Goal: Task Accomplishment & Management: Manage account settings

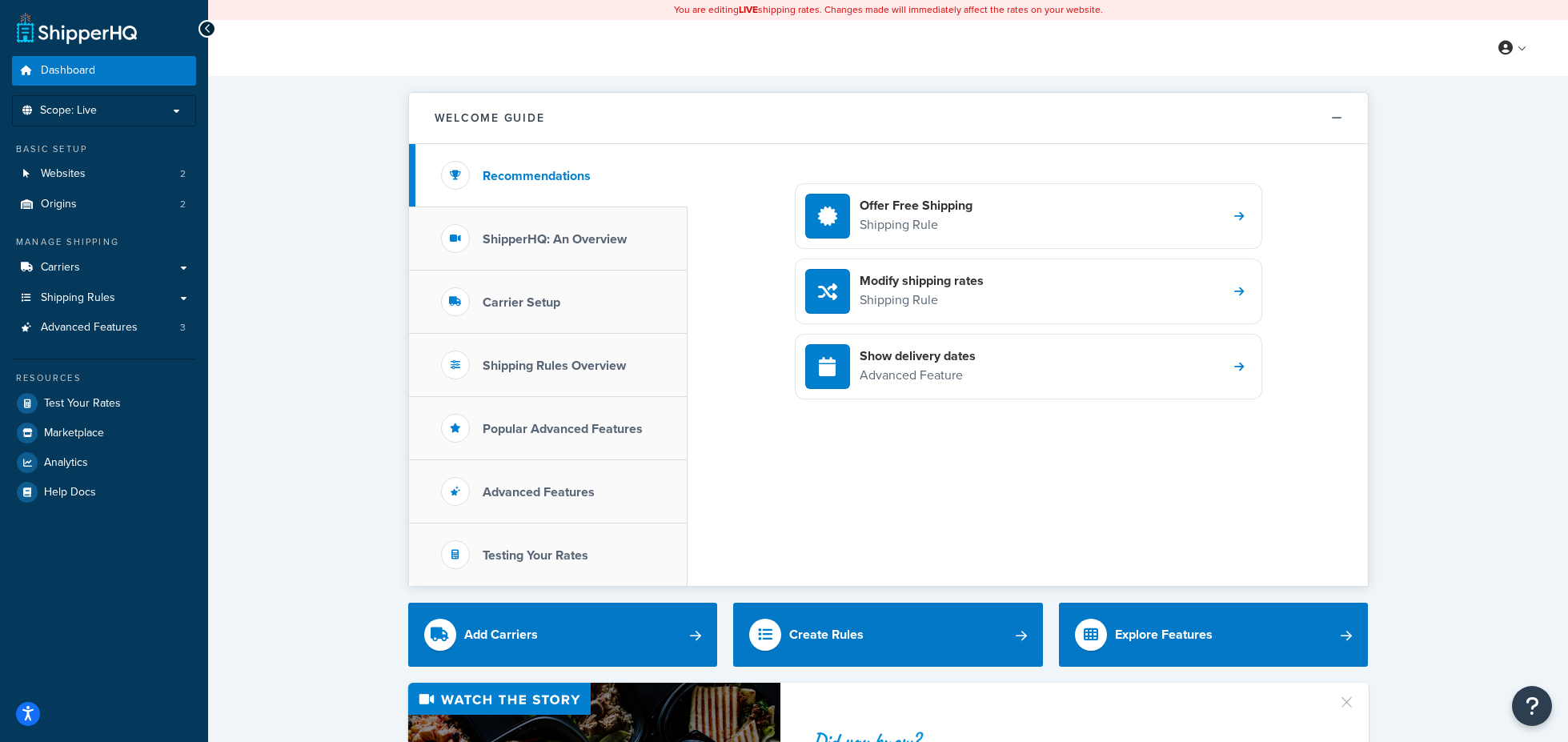
click at [79, 260] on span "Carriers" at bounding box center [61, 267] width 39 height 14
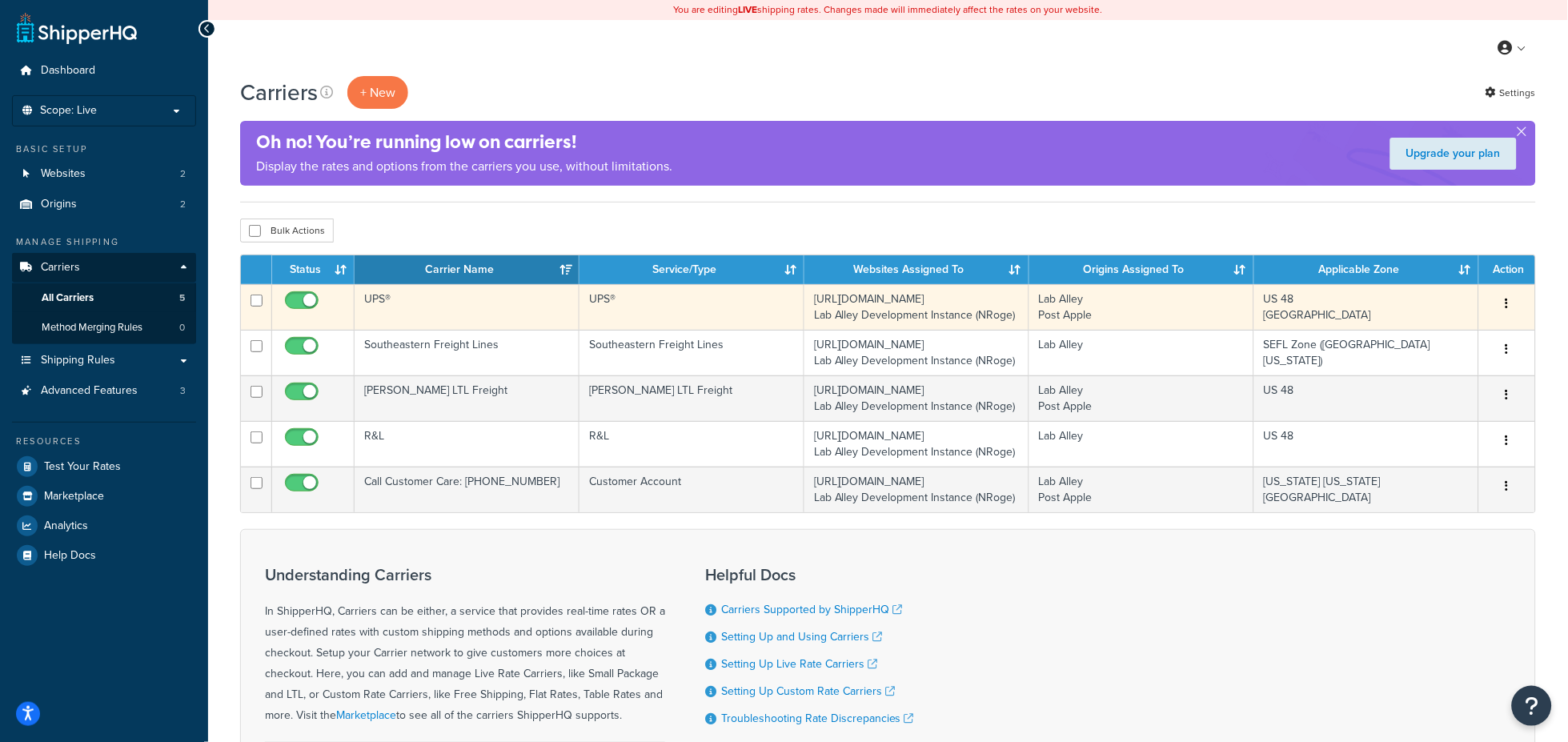
click at [1508, 301] on button "button" at bounding box center [1507, 304] width 22 height 25
click at [1422, 337] on link "Edit" at bounding box center [1443, 337] width 126 height 33
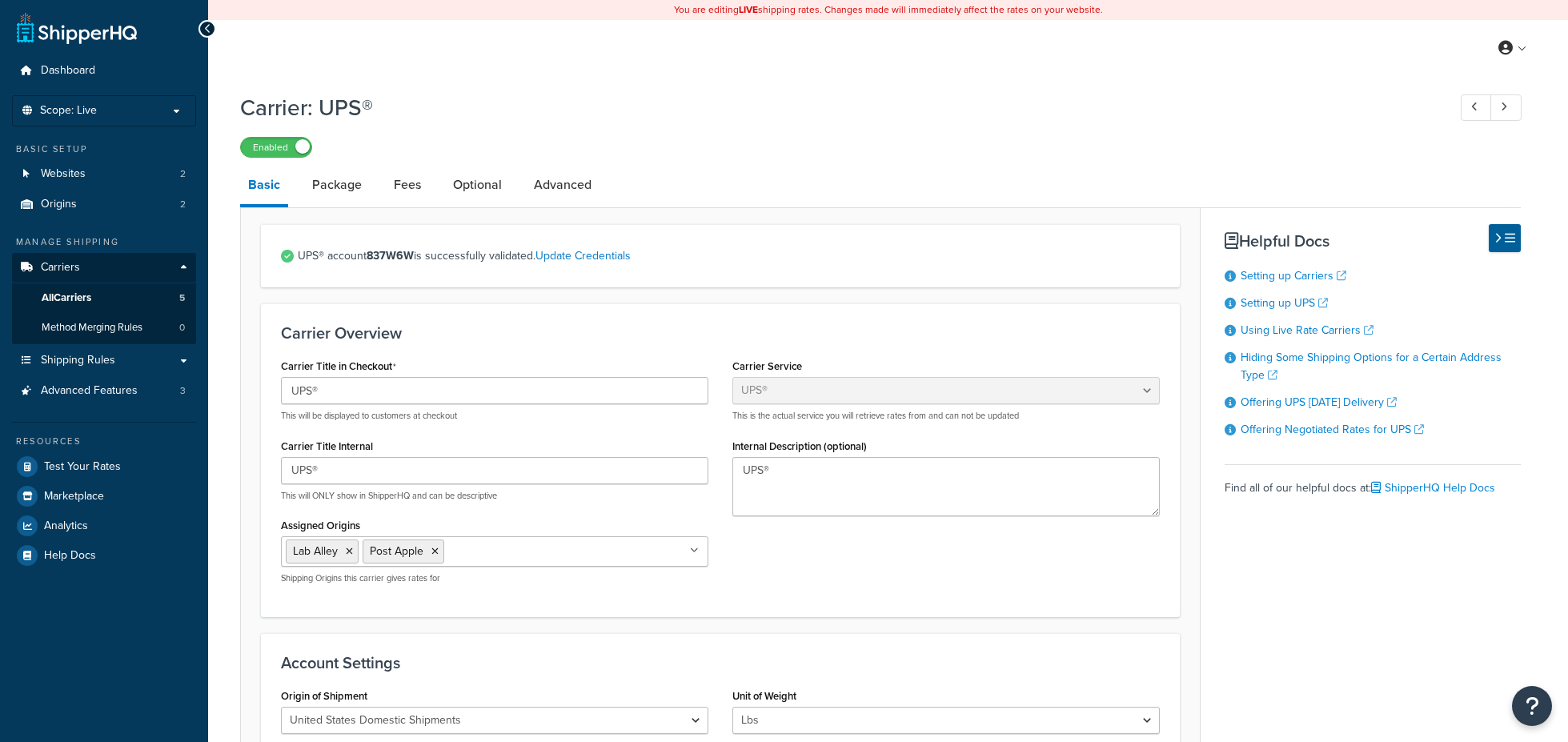
select select "ups"
click at [409, 174] on link "Fees" at bounding box center [407, 184] width 43 height 38
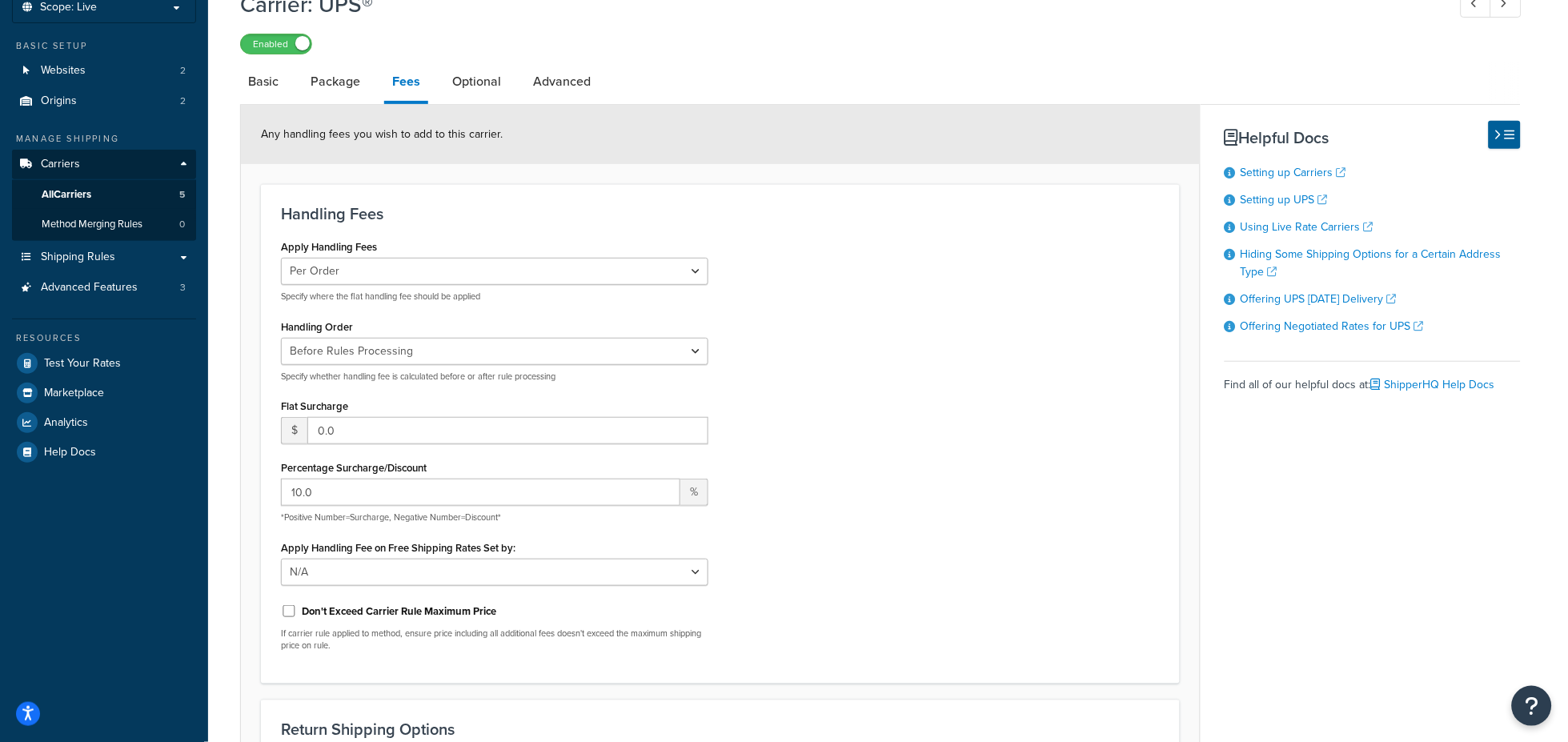
scroll to position [119, 0]
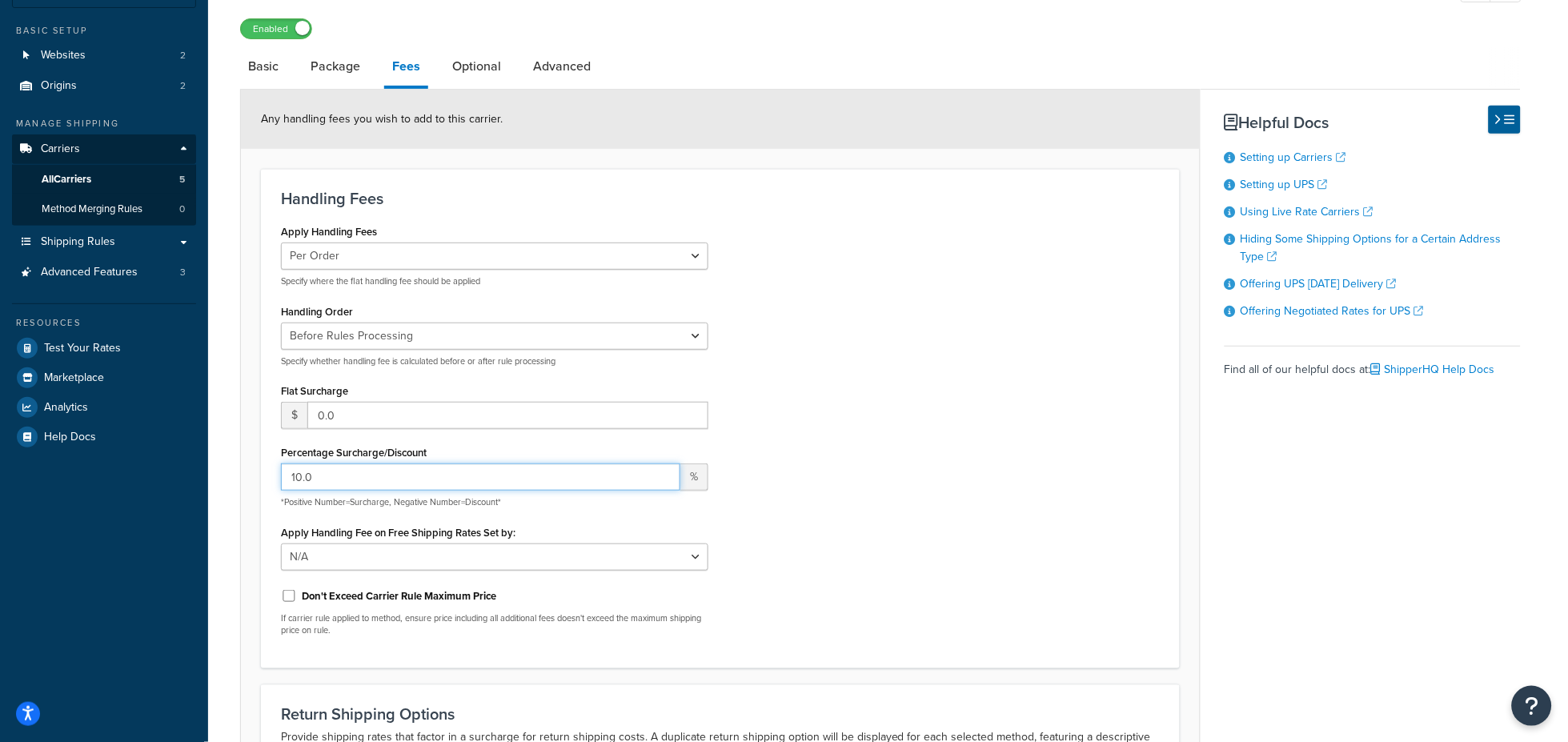
drag, startPoint x: 319, startPoint y: 477, endPoint x: 270, endPoint y: 477, distance: 49.0
click at [270, 477] on div "Apply Handling Fees Per Order Per Item Per Package Specify where the flat handl…" at bounding box center [494, 434] width 451 height 428
click at [365, 480] on input "10.0" at bounding box center [480, 477] width 399 height 27
drag, startPoint x: 345, startPoint y: 477, endPoint x: 265, endPoint y: 475, distance: 80.0
click at [265, 475] on div "Handling Fees Apply Handling Fees Per Order Per Item Per Package Specify where …" at bounding box center [719, 419] width 918 height 500
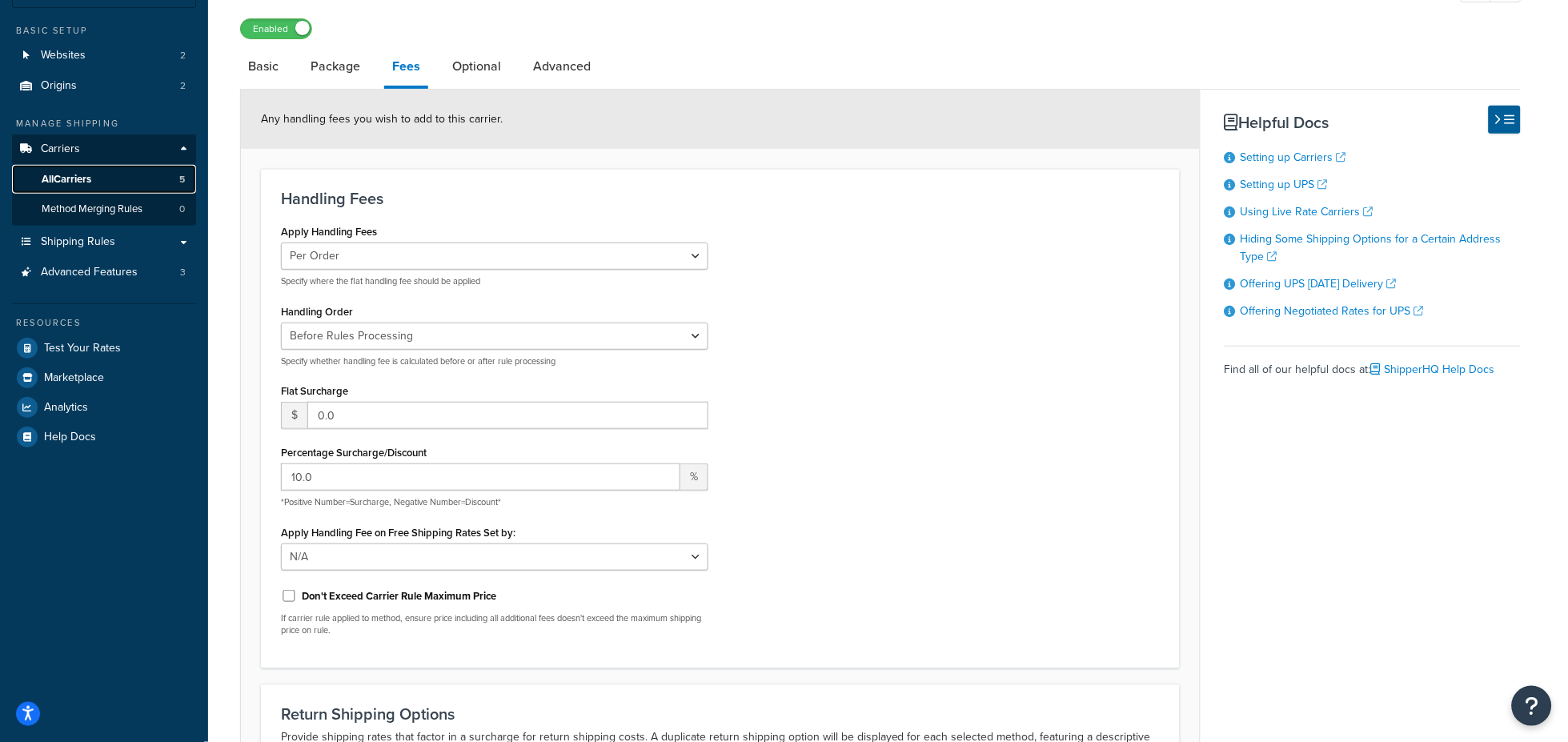
click at [72, 174] on span "All Carriers" at bounding box center [66, 179] width 50 height 14
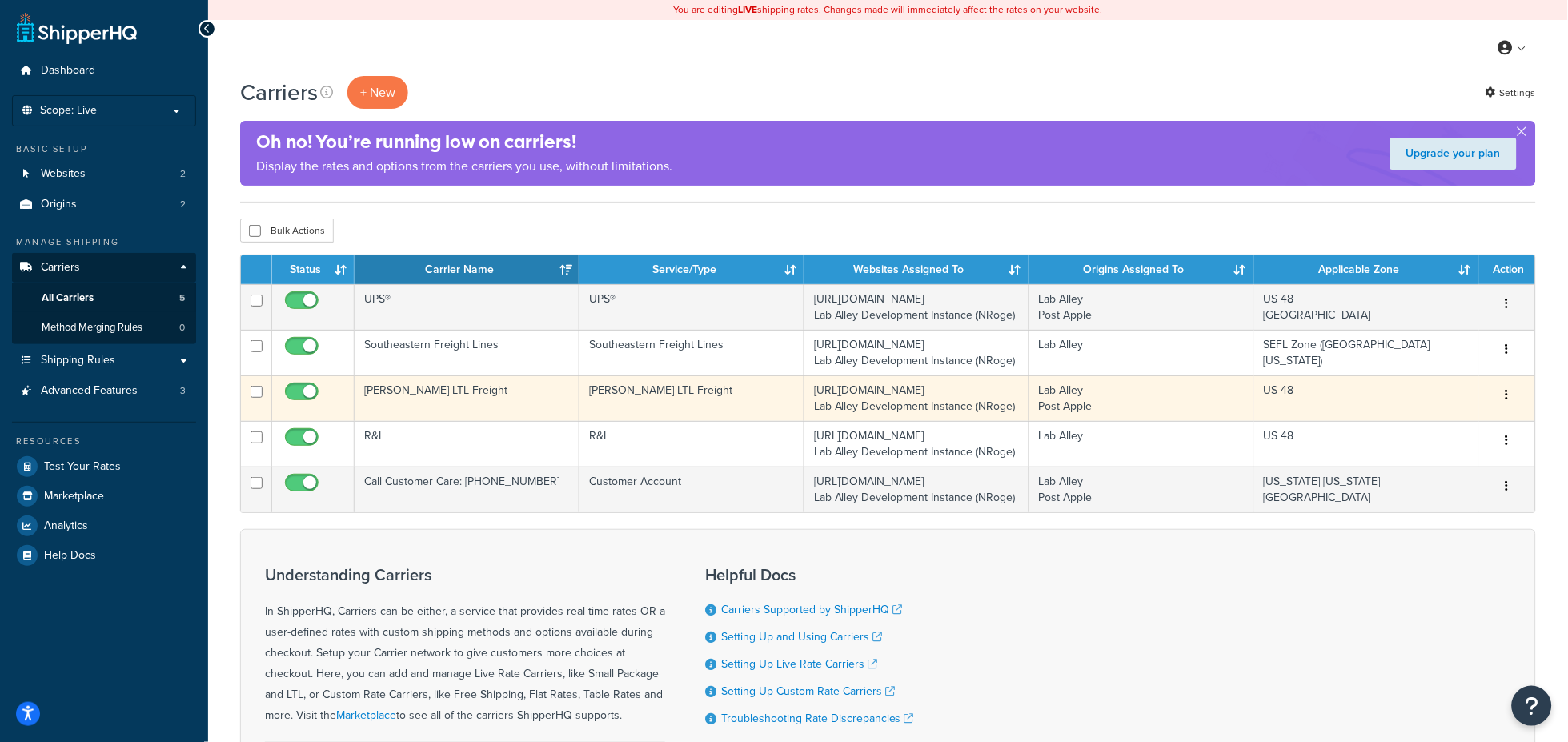
click at [1502, 395] on button "button" at bounding box center [1507, 395] width 22 height 25
click at [1404, 431] on link "Edit" at bounding box center [1443, 428] width 126 height 33
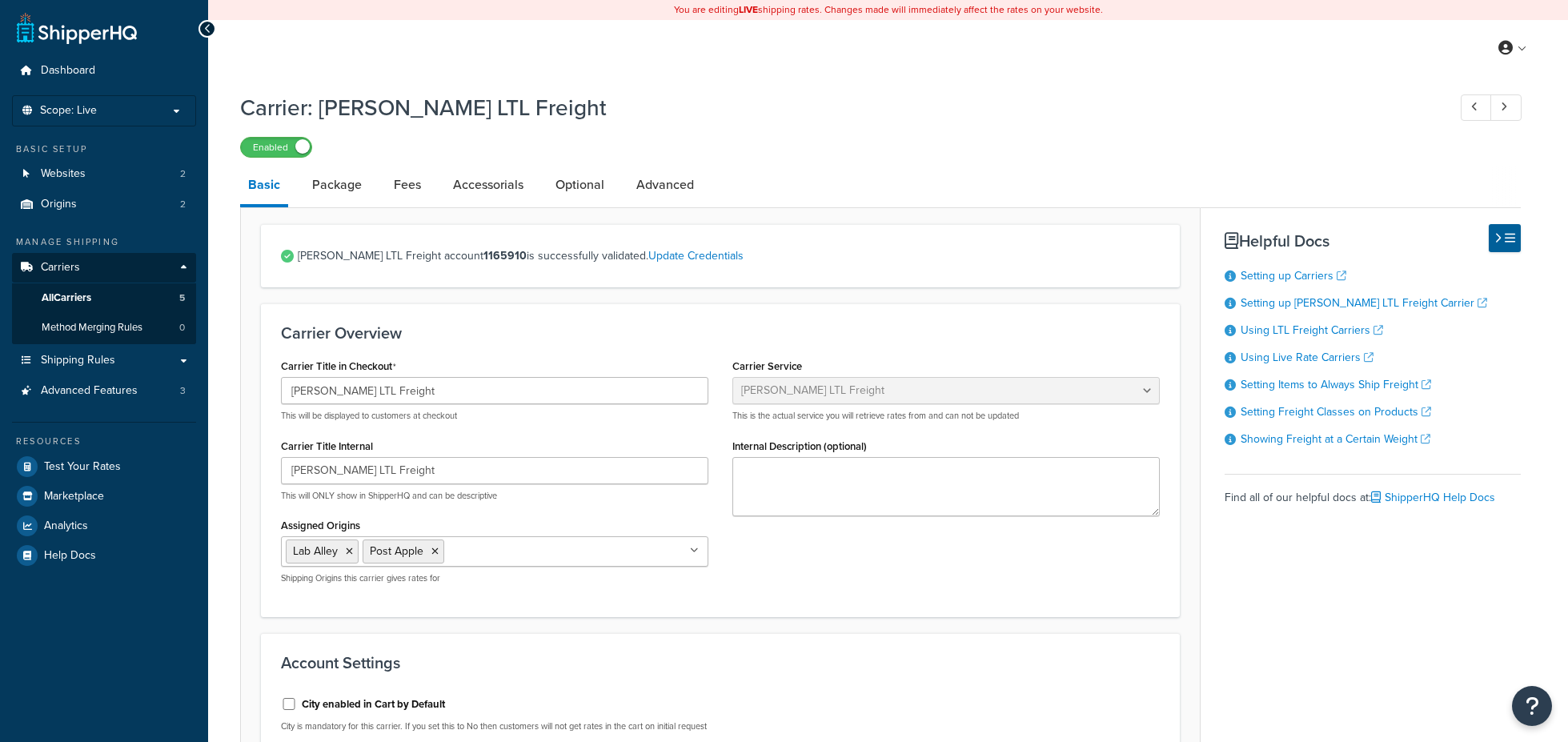
select select "saiaFreight"
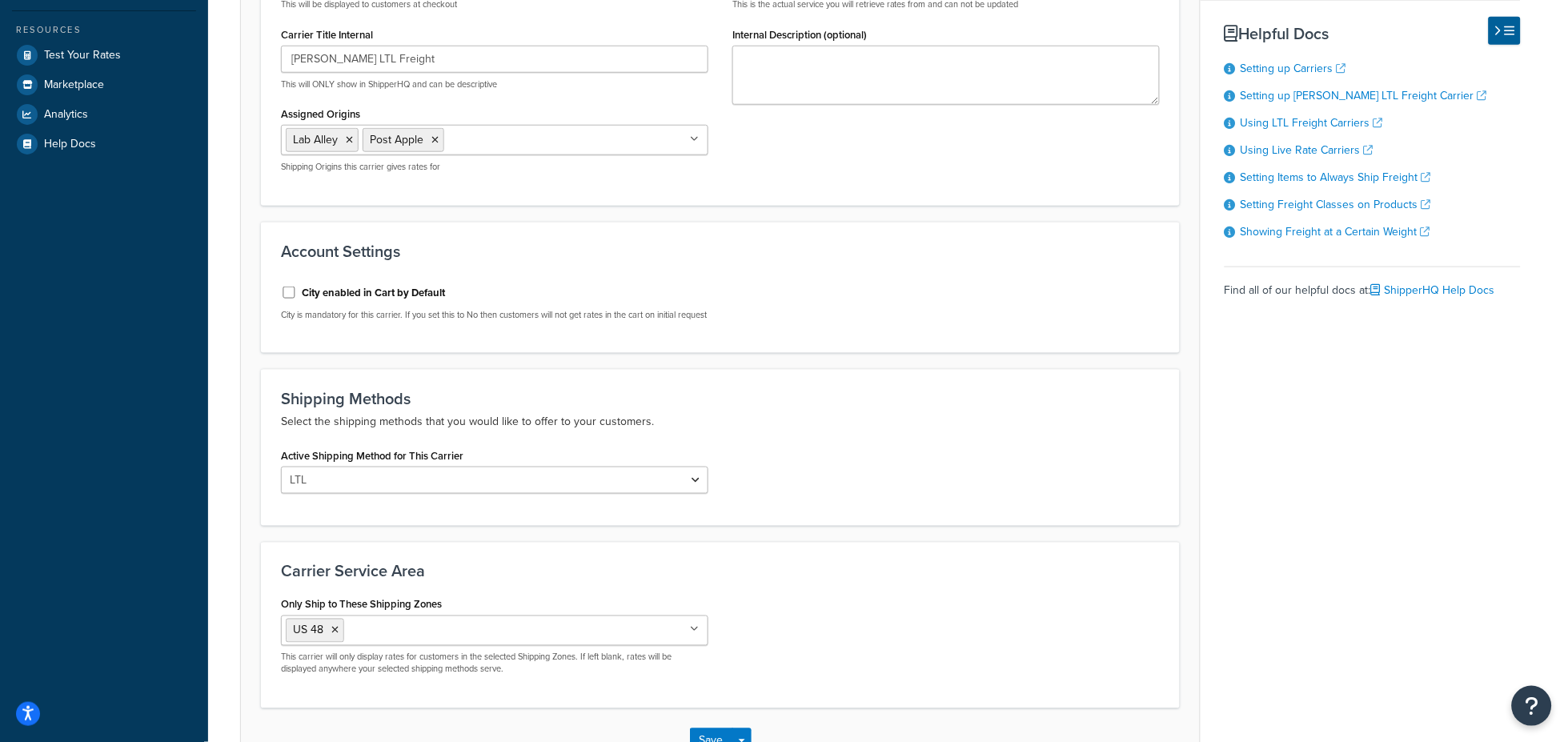
scroll to position [385, 0]
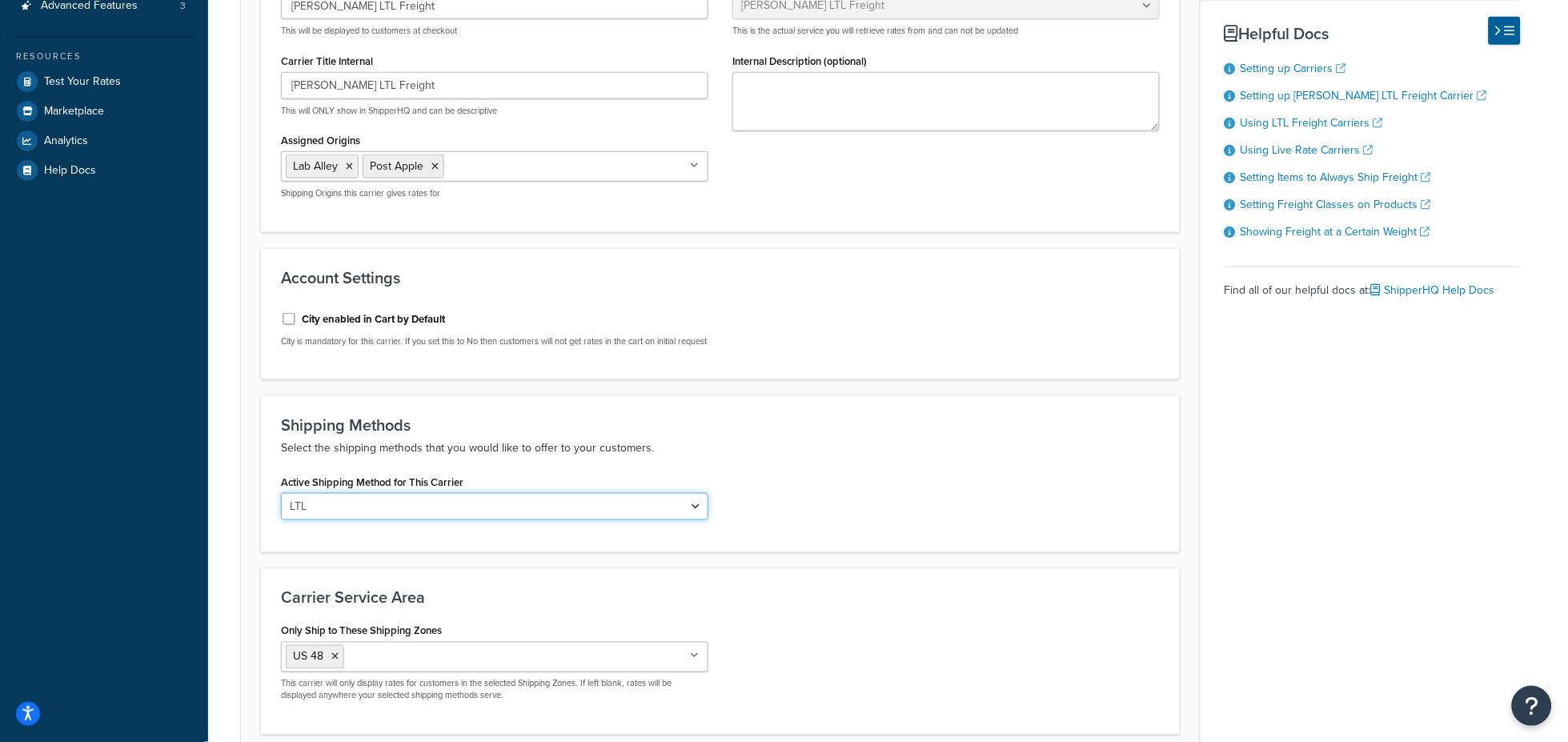
click at [701, 518] on select "LTL" at bounding box center [495, 506] width 428 height 27
click at [929, 514] on div "Active Shipping Method for This Carrier LTL" at bounding box center [720, 500] width 903 height 61
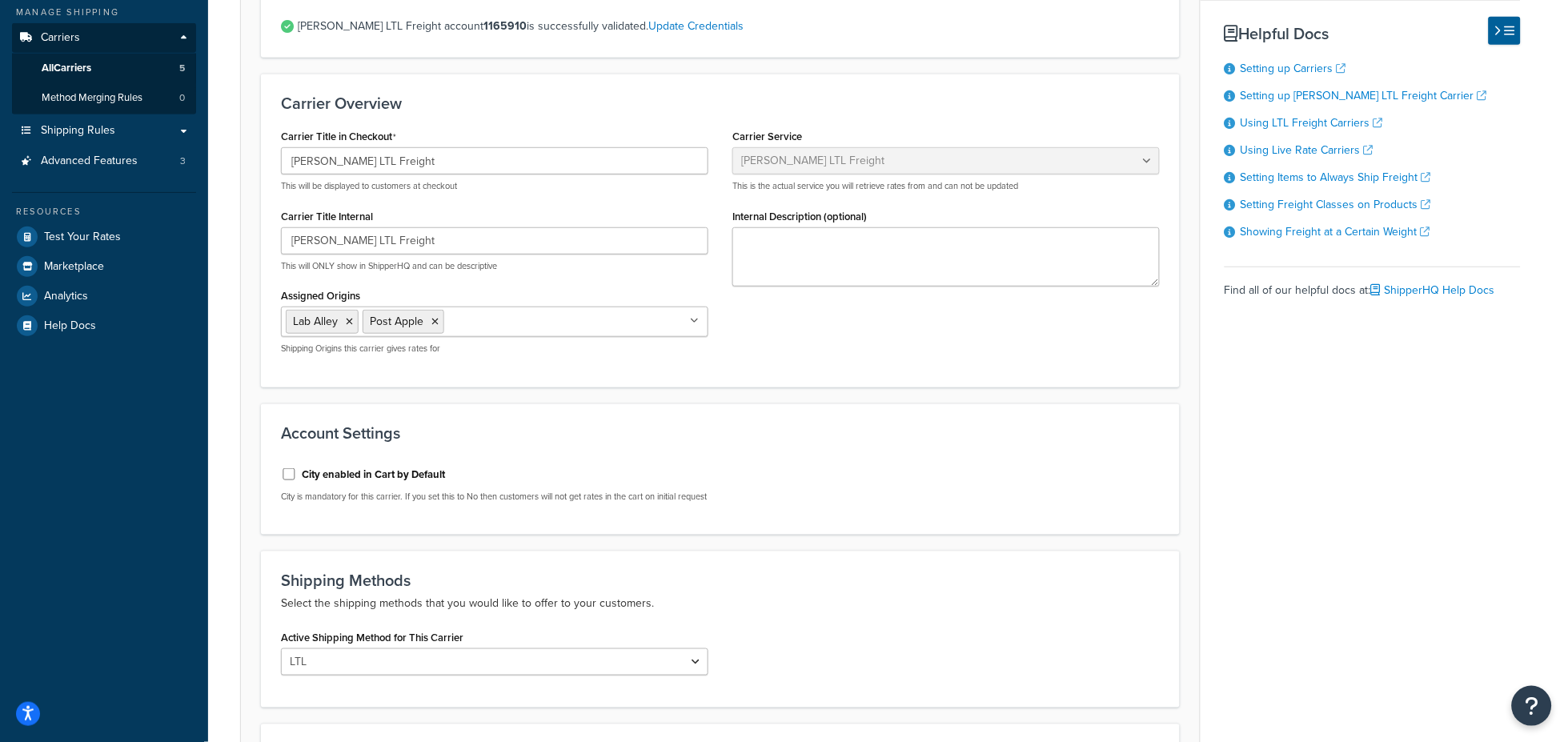
scroll to position [178, 0]
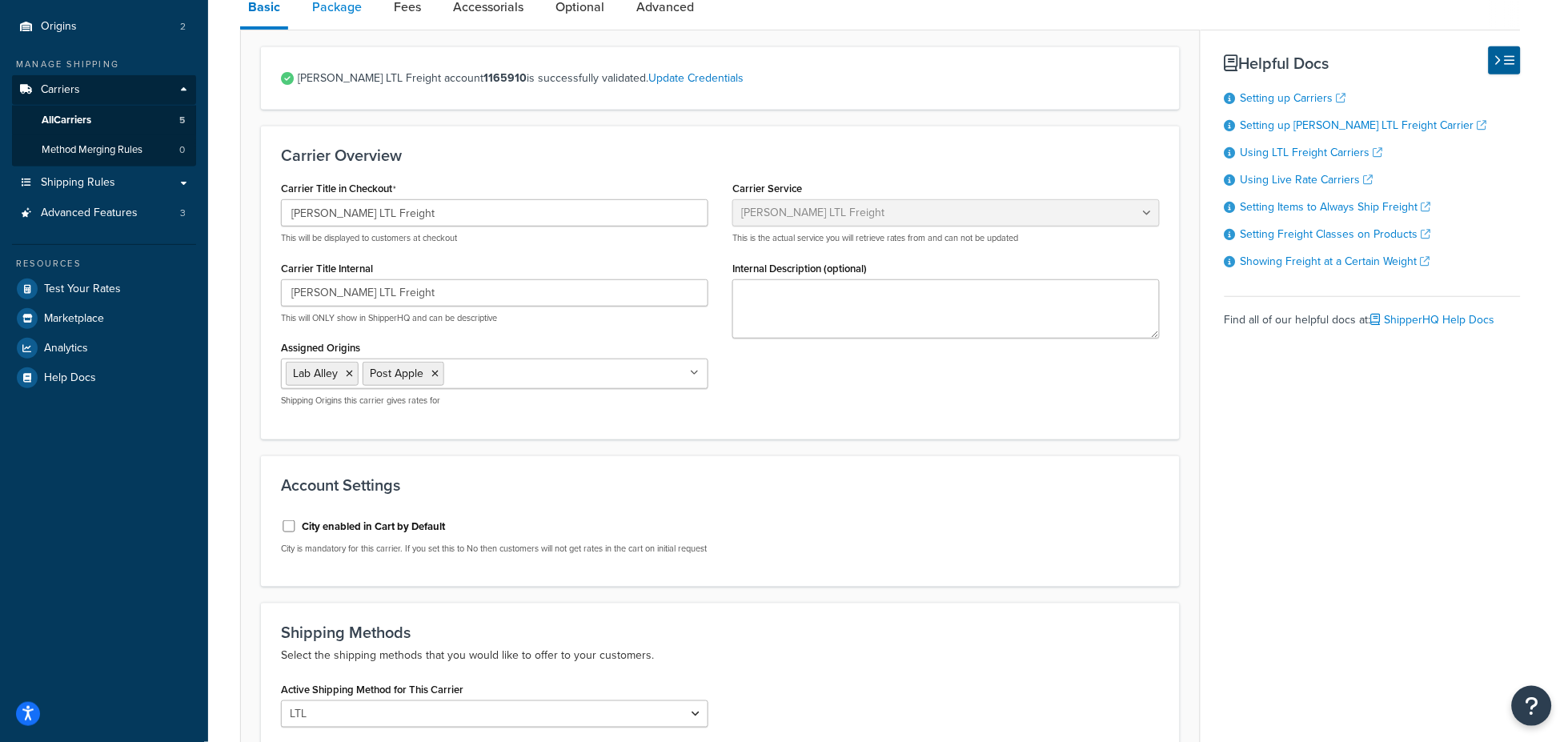
click at [349, 13] on link "Package" at bounding box center [337, 7] width 66 height 38
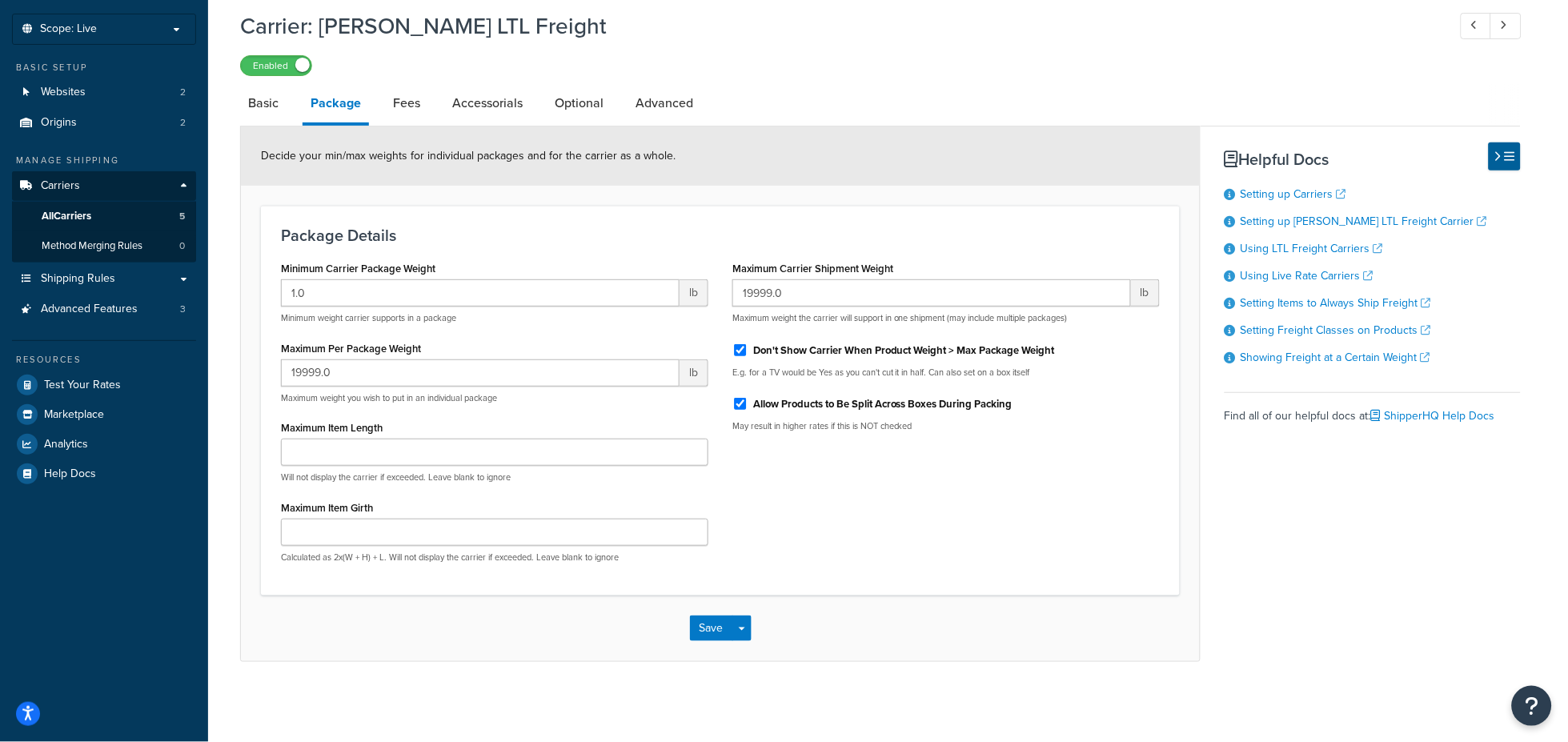
scroll to position [80, 0]
click at [406, 98] on link "Fees" at bounding box center [406, 105] width 43 height 38
select select "AFTER"
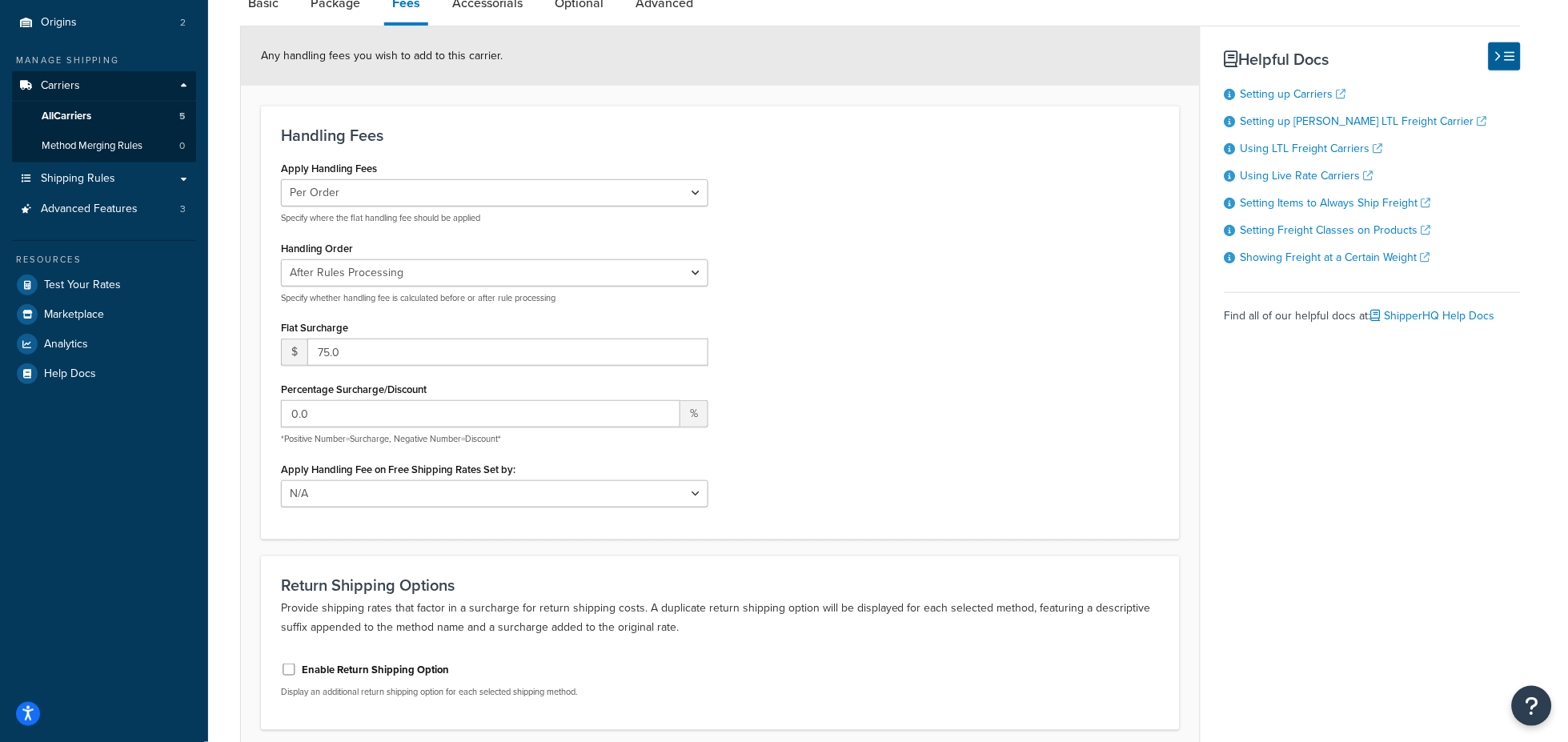
scroll to position [20, 0]
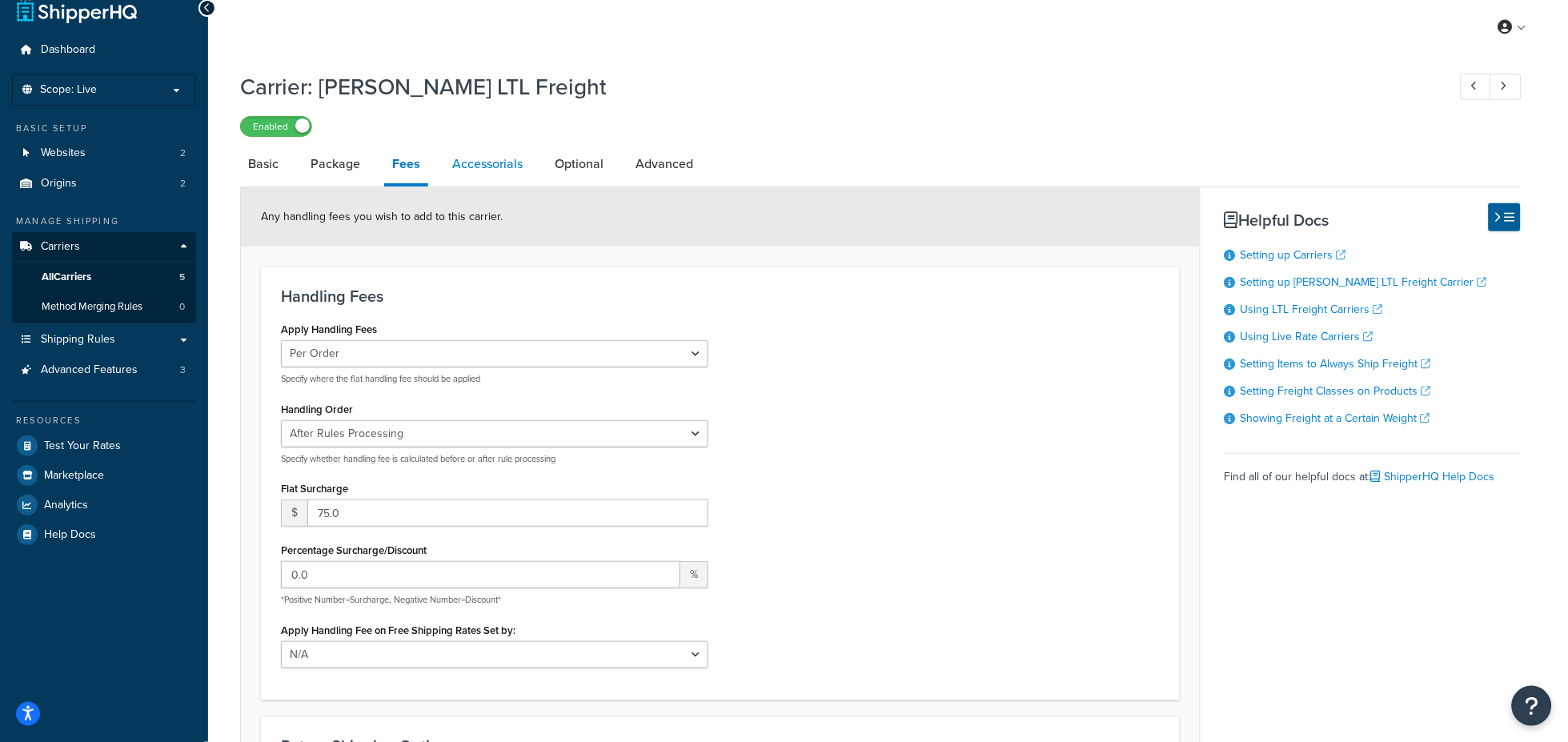
click at [487, 165] on link "Accessorials" at bounding box center [487, 164] width 86 height 38
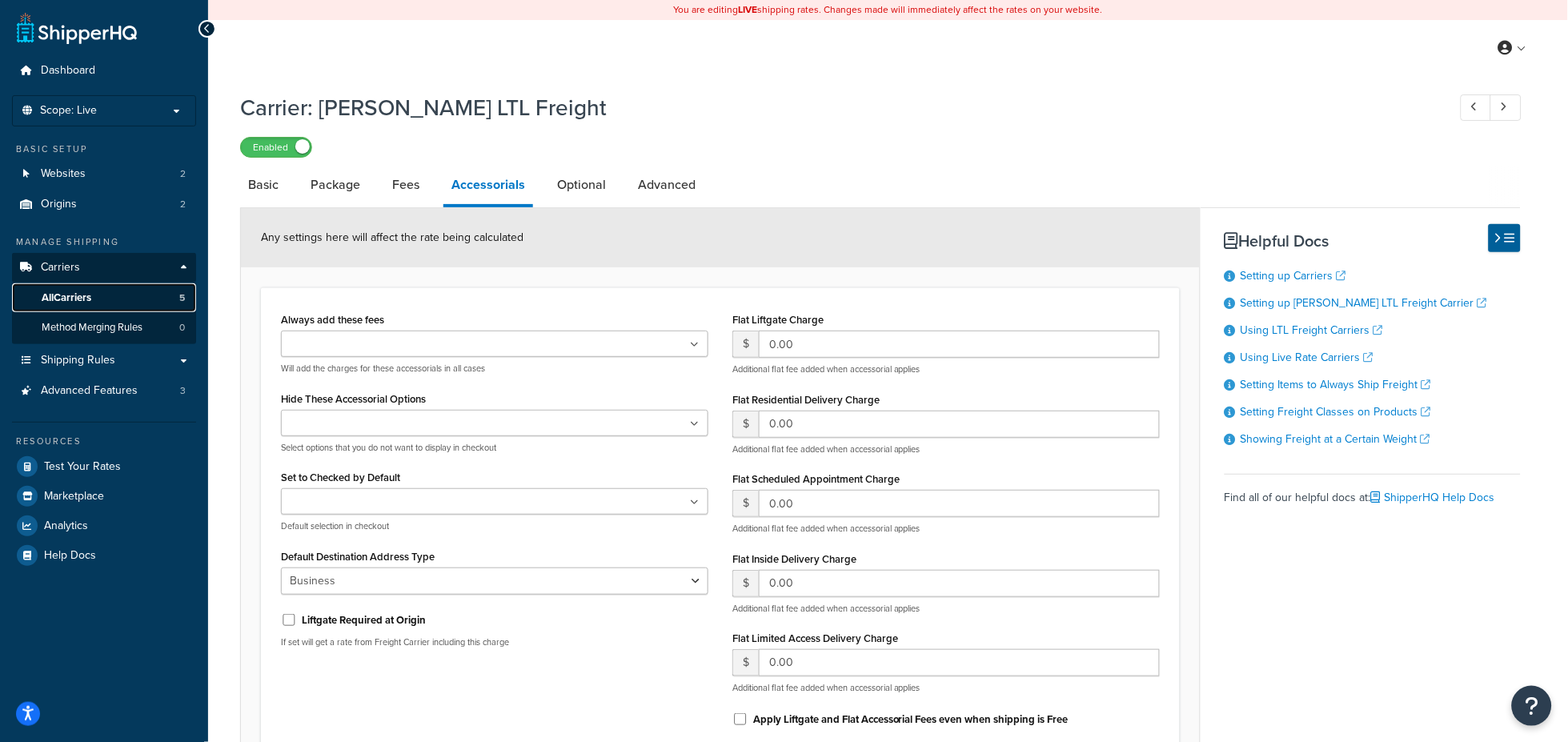
click at [83, 292] on span "All Carriers" at bounding box center [66, 298] width 50 height 14
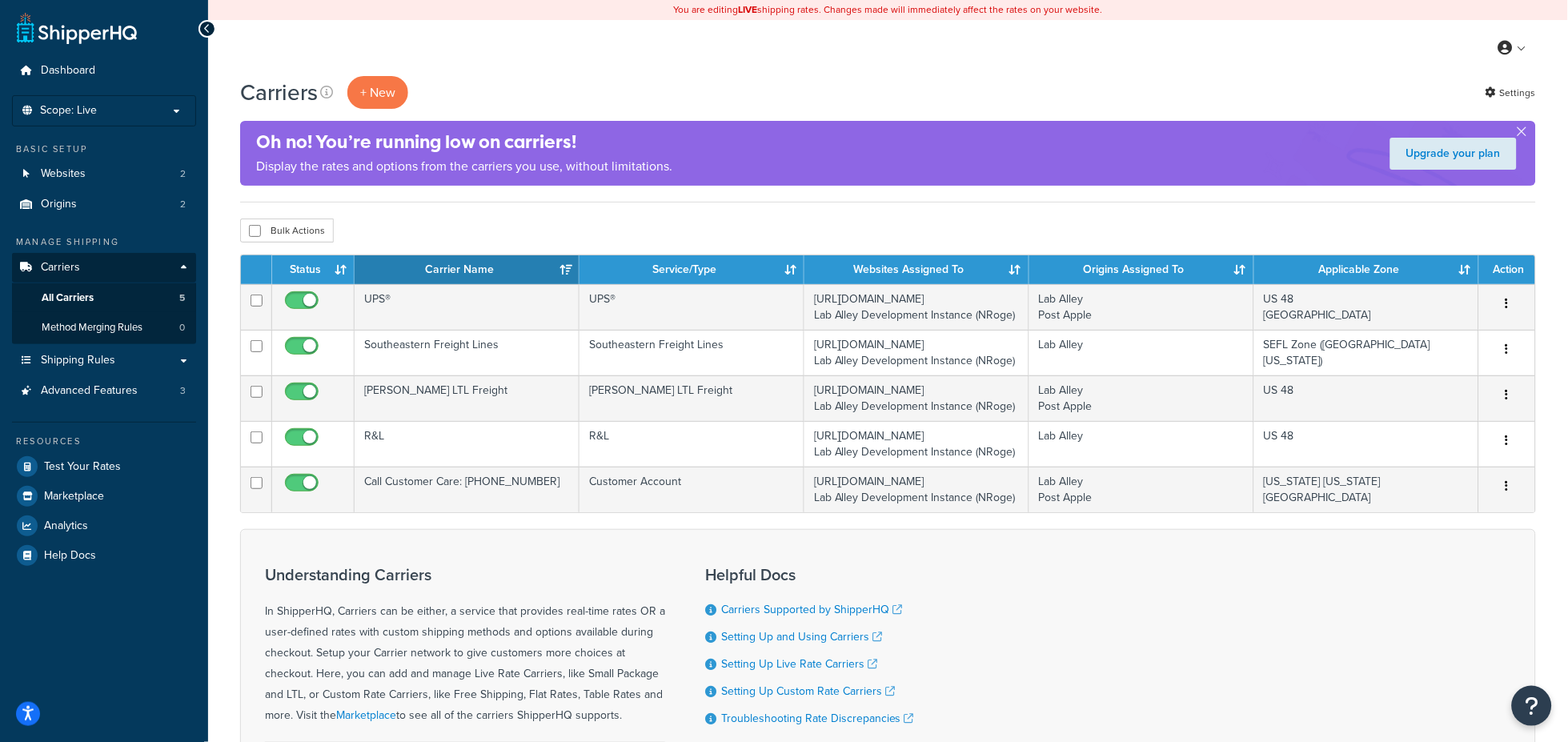
click at [398, 224] on div "Bulk Actions Duplicate [GEOGRAPHIC_DATA]" at bounding box center [888, 230] width 1296 height 24
click at [673, 79] on div "Carriers + New Settings" at bounding box center [888, 93] width 1296 height 33
